Goal: Find specific fact: Find specific fact

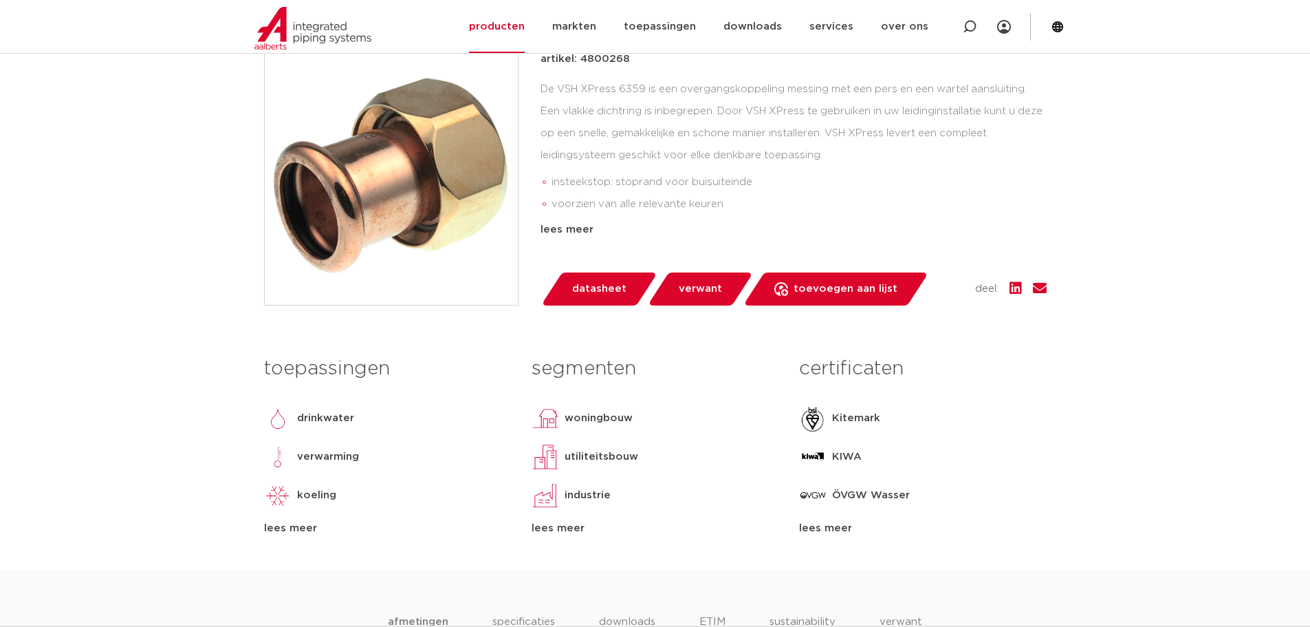
scroll to position [206, 0]
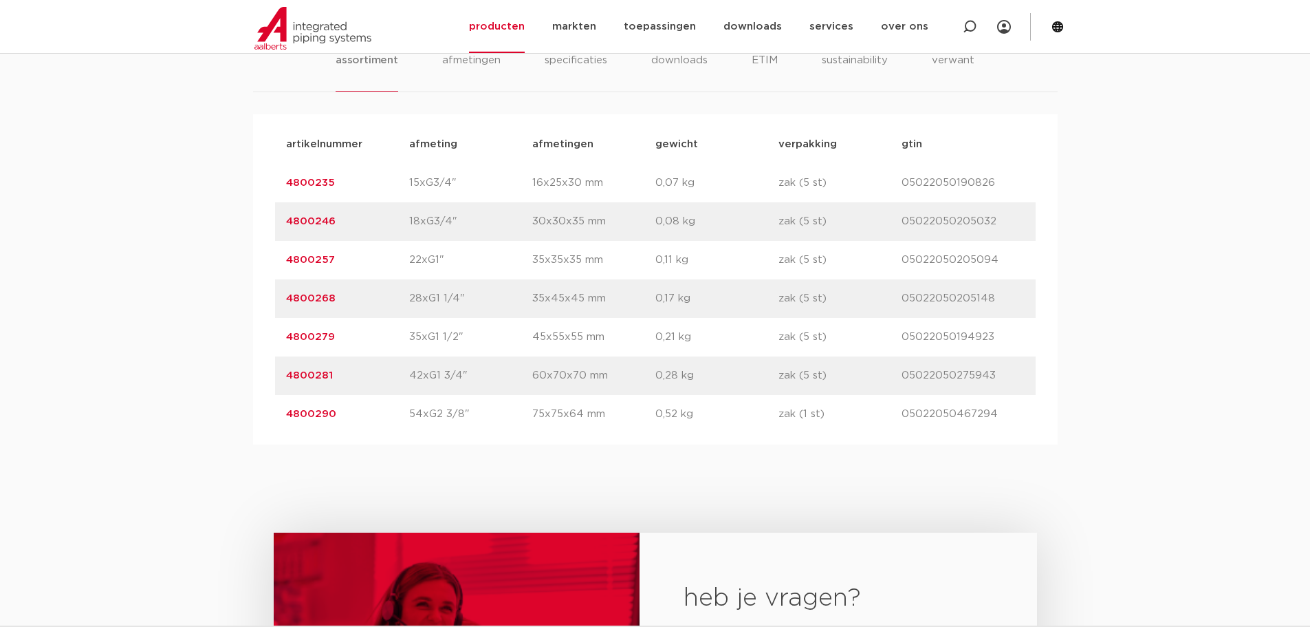
click at [317, 261] on link "4800257" at bounding box center [310, 259] width 49 height 10
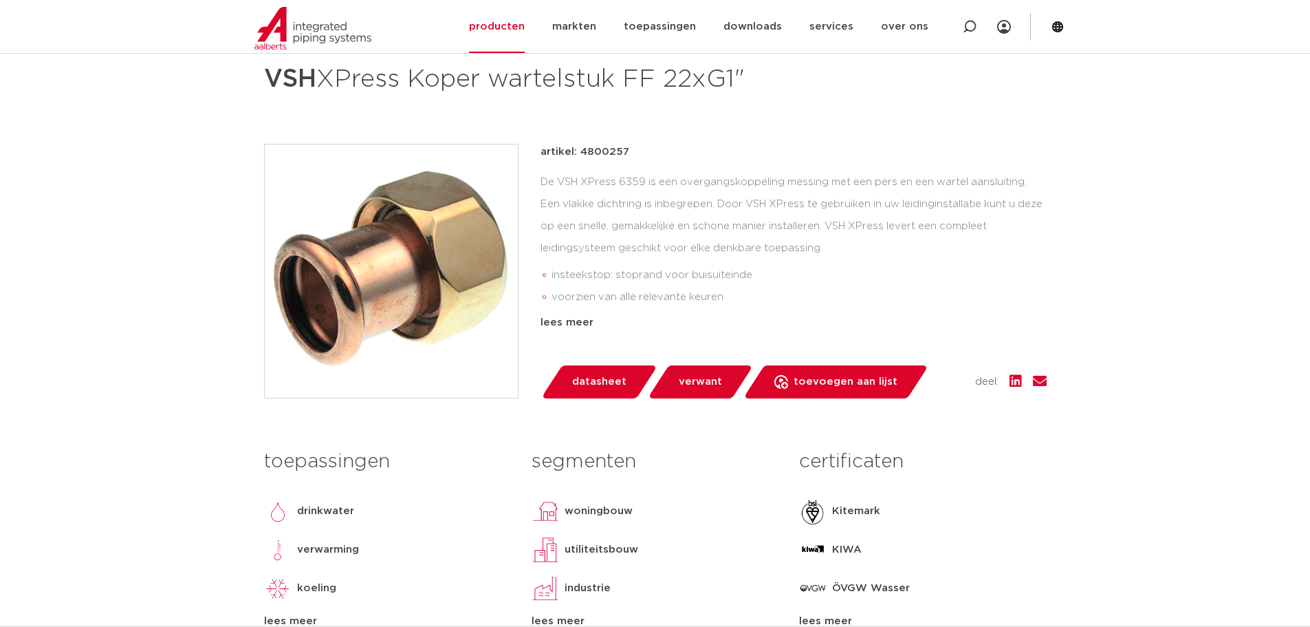
scroll to position [206, 0]
drag, startPoint x: 578, startPoint y: 153, endPoint x: 625, endPoint y: 153, distance: 46.1
click at [625, 153] on p "artikel: 4800257" at bounding box center [585, 152] width 89 height 17
copy p "4800257"
